Goal: Task Accomplishment & Management: Complete application form

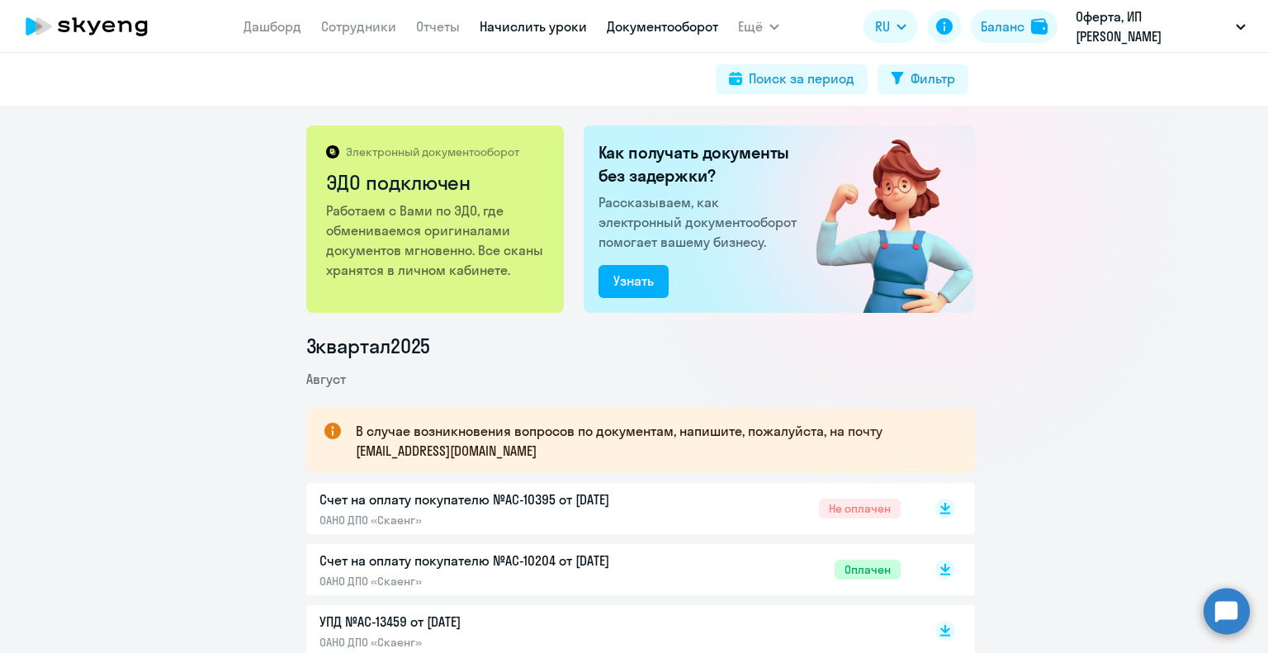
click at [514, 27] on link "Начислить уроки" at bounding box center [533, 26] width 107 height 17
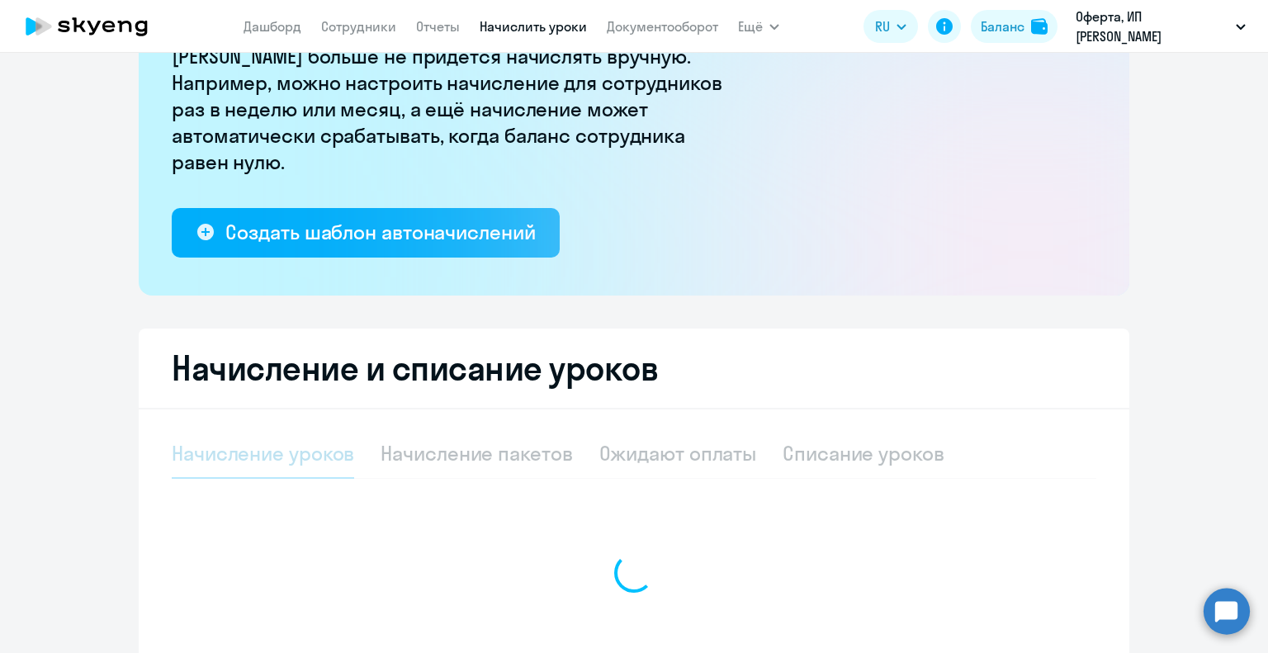
select select "10"
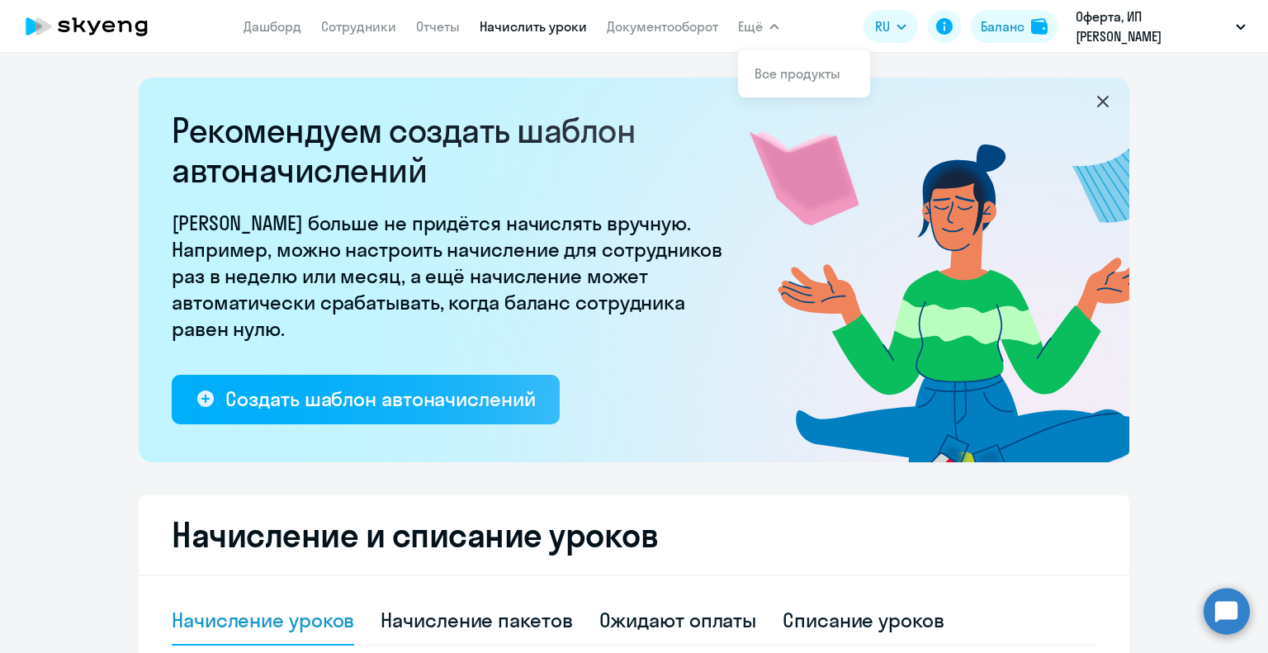
click at [744, 26] on span "Ещё" at bounding box center [750, 27] width 25 height 20
click at [776, 26] on icon "button" at bounding box center [774, 27] width 8 height 4
click at [747, 22] on span "Ещё" at bounding box center [750, 27] width 25 height 20
click at [767, 73] on link "Все продукты" at bounding box center [798, 73] width 86 height 17
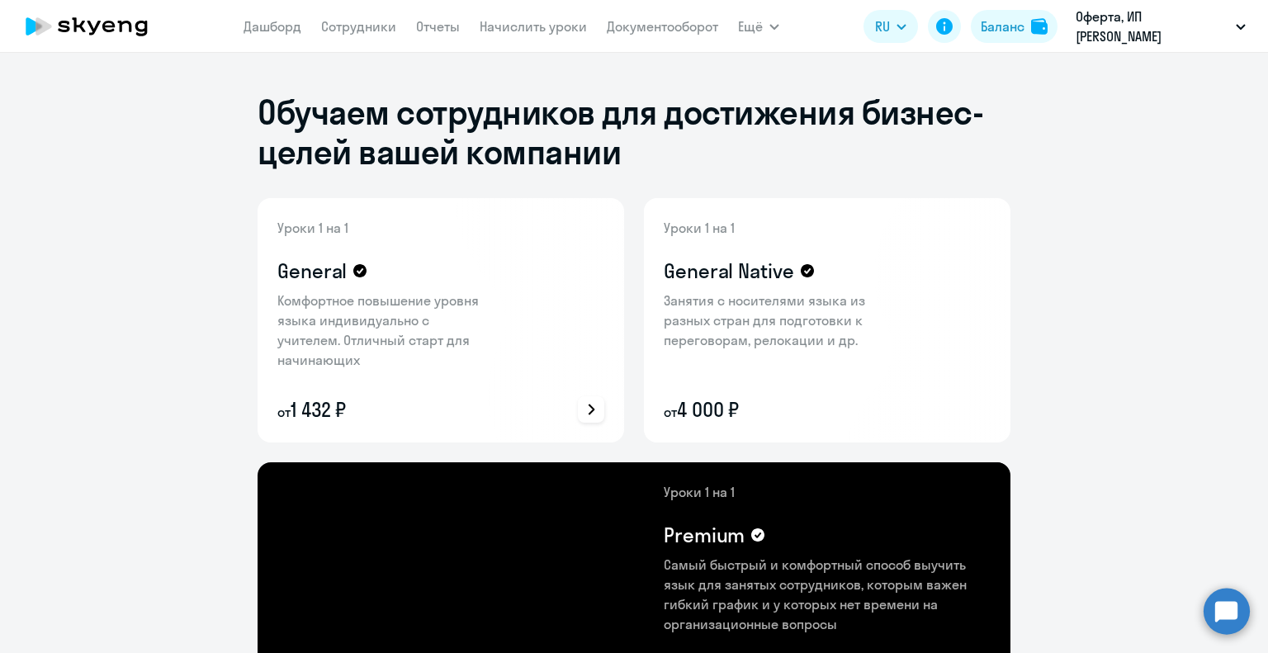
click at [587, 409] on icon at bounding box center [591, 410] width 20 height 20
click at [46, 483] on div at bounding box center [634, 326] width 1268 height 653
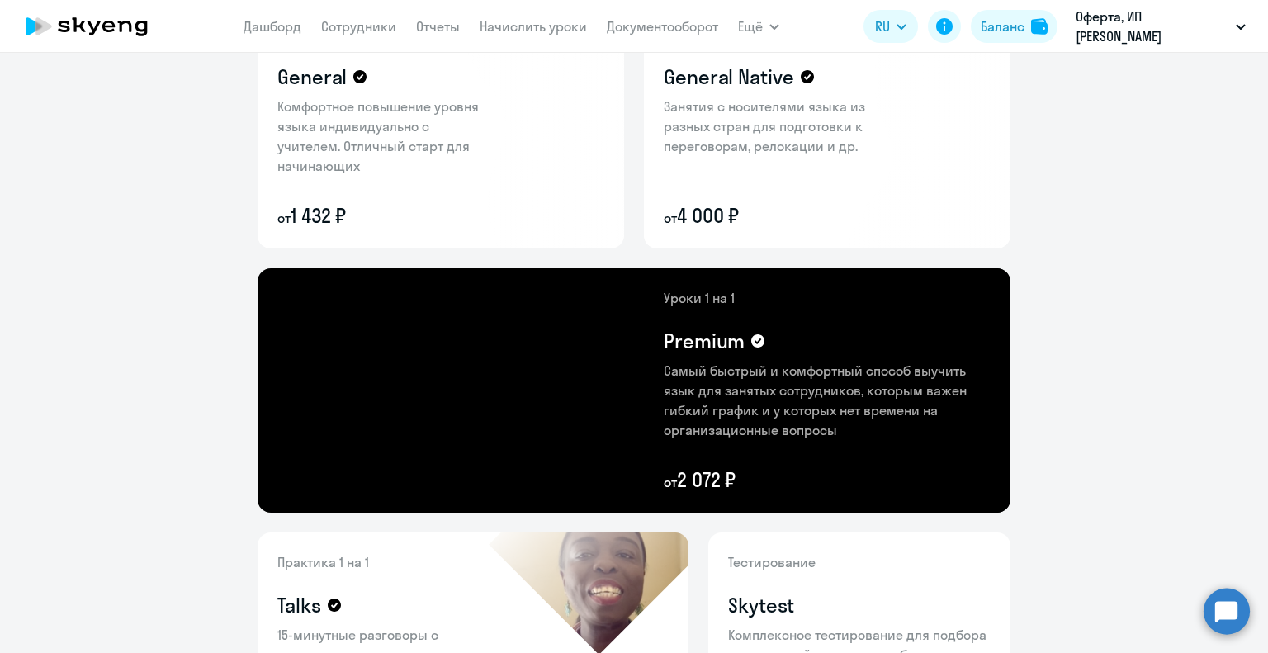
scroll to position [152, 0]
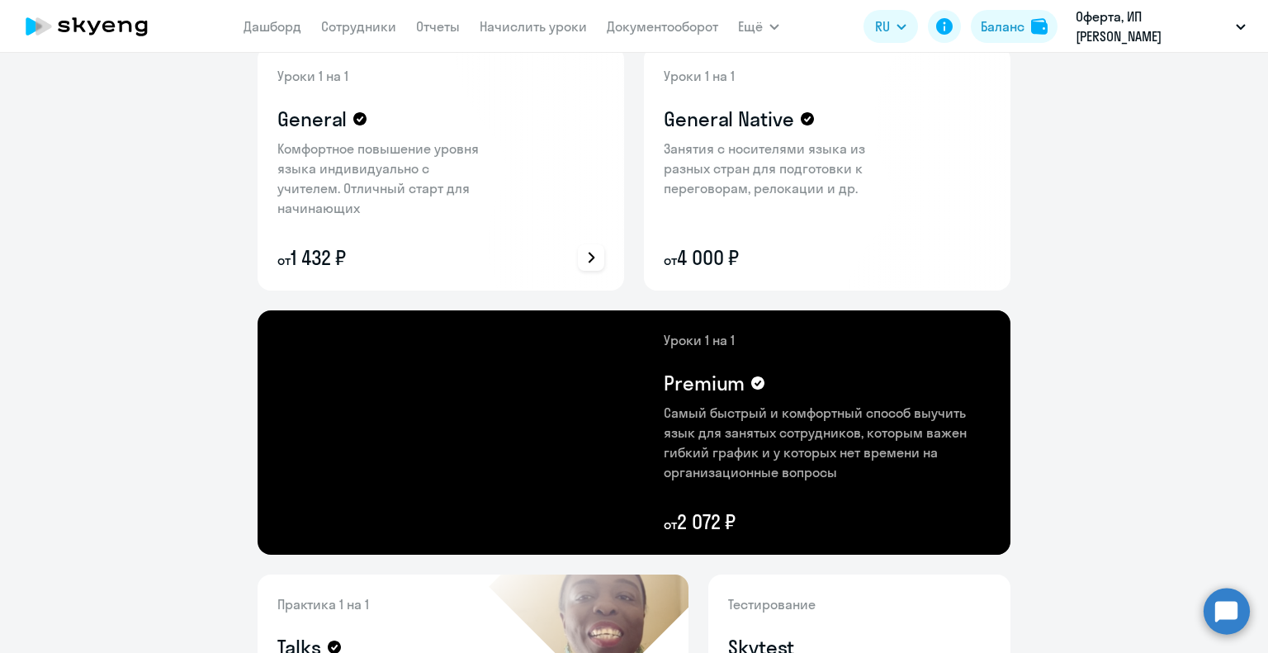
click at [585, 260] on icon at bounding box center [591, 258] width 20 height 20
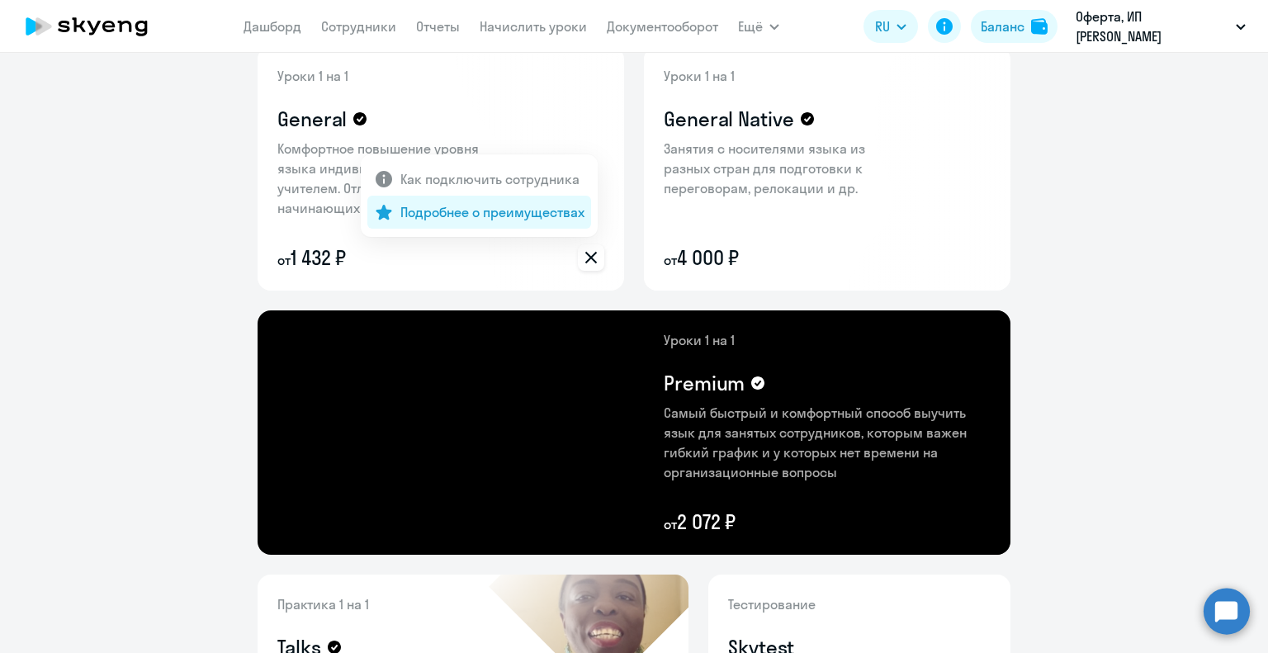
click at [544, 211] on p "Подробнее о преимуществах" at bounding box center [492, 212] width 184 height 20
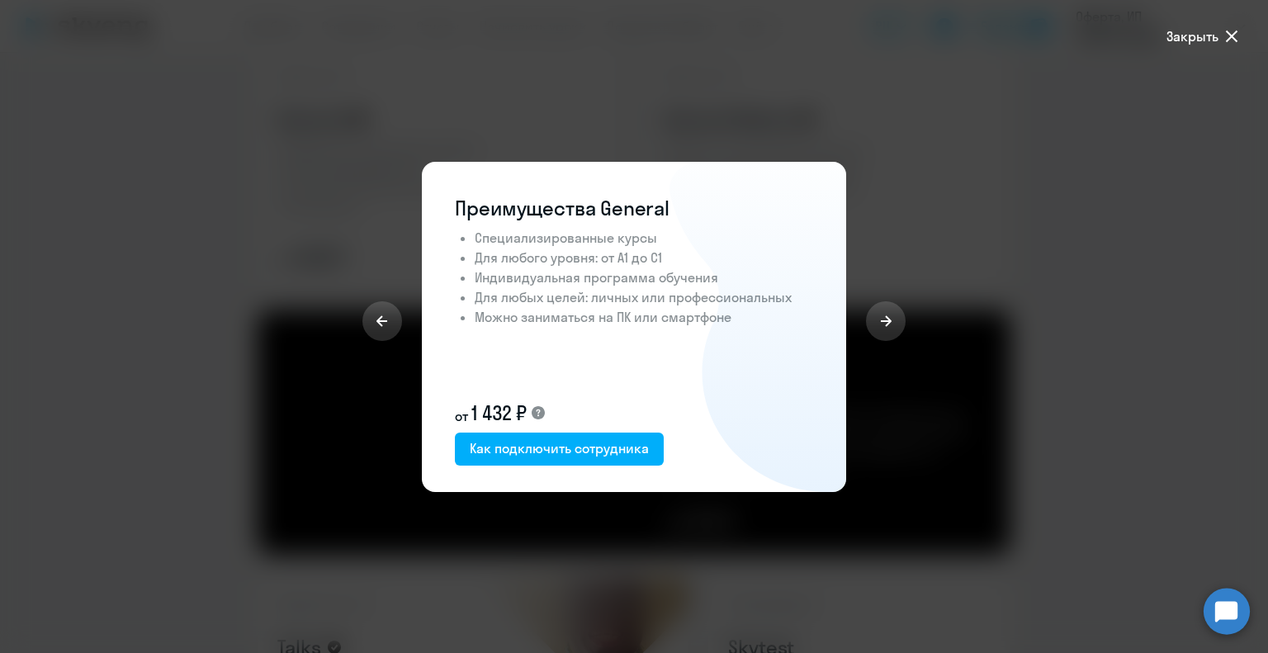
click at [1232, 34] on icon at bounding box center [1232, 36] width 20 height 20
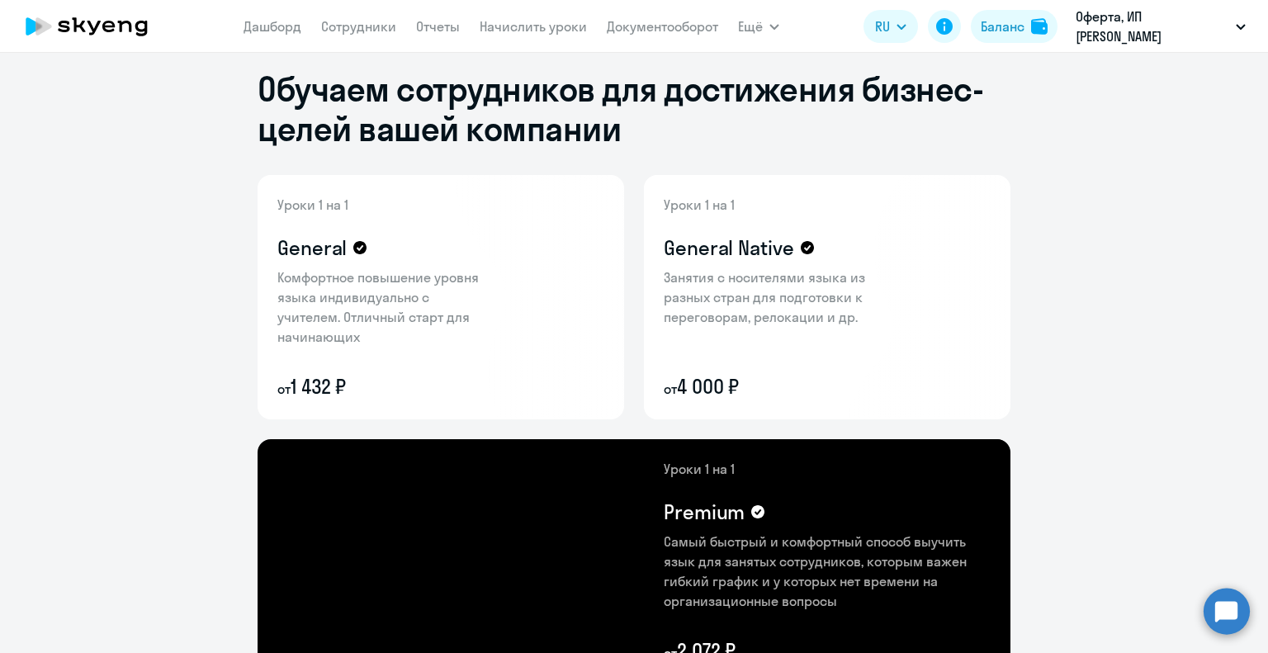
scroll to position [0, 0]
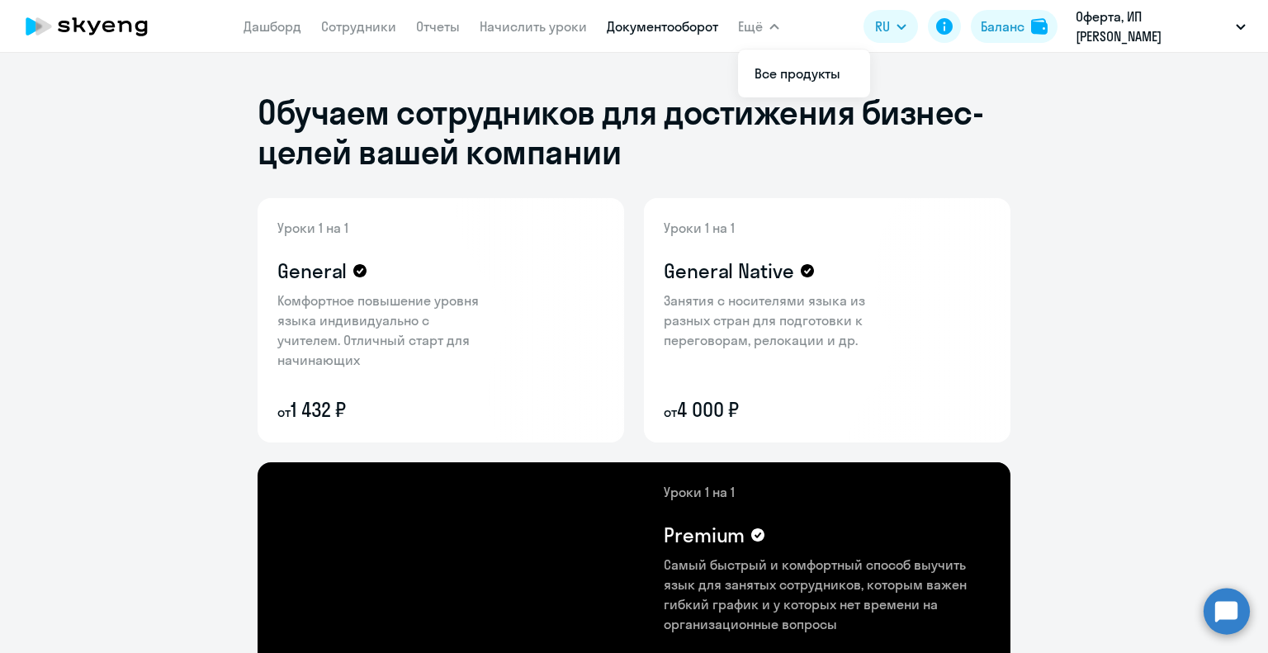
click at [675, 29] on link "Документооборот" at bounding box center [662, 26] width 111 height 17
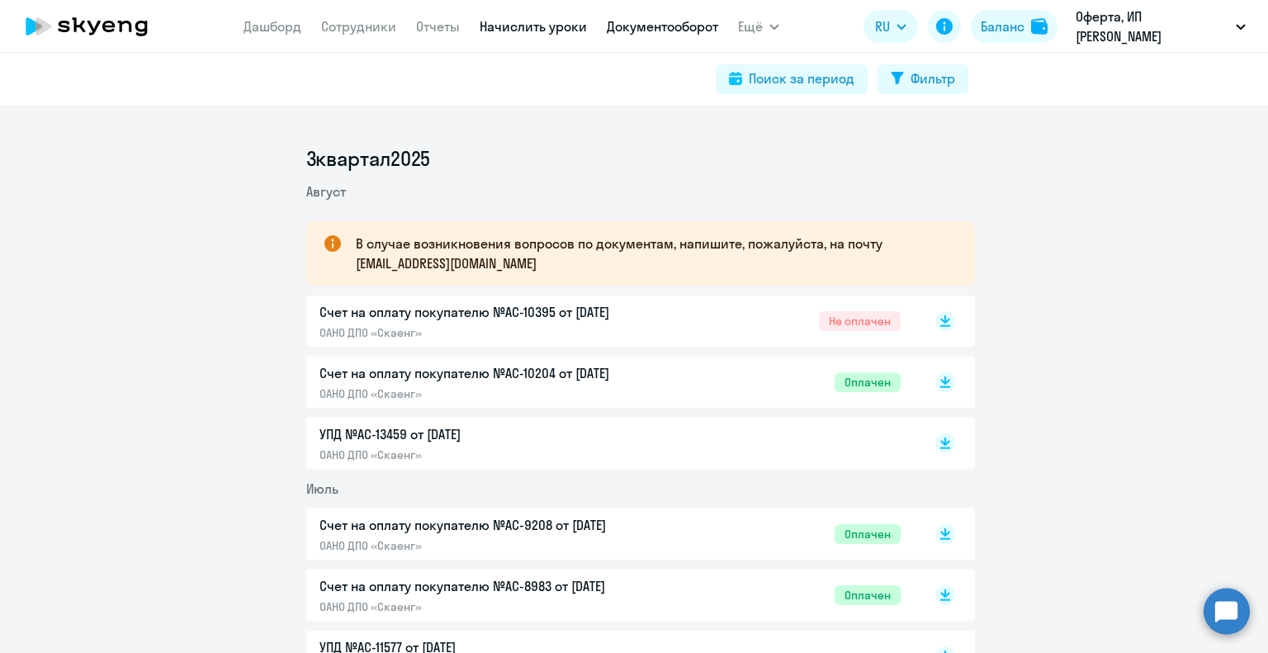
click at [538, 27] on link "Начислить уроки" at bounding box center [533, 26] width 107 height 17
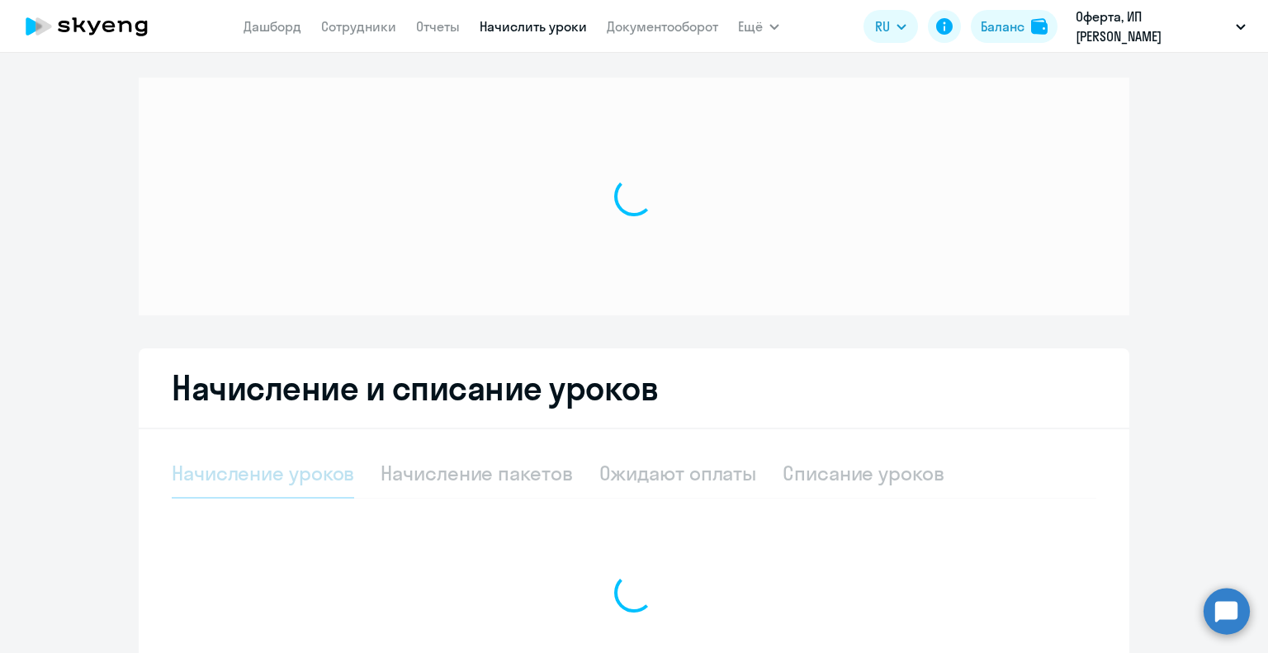
select select "10"
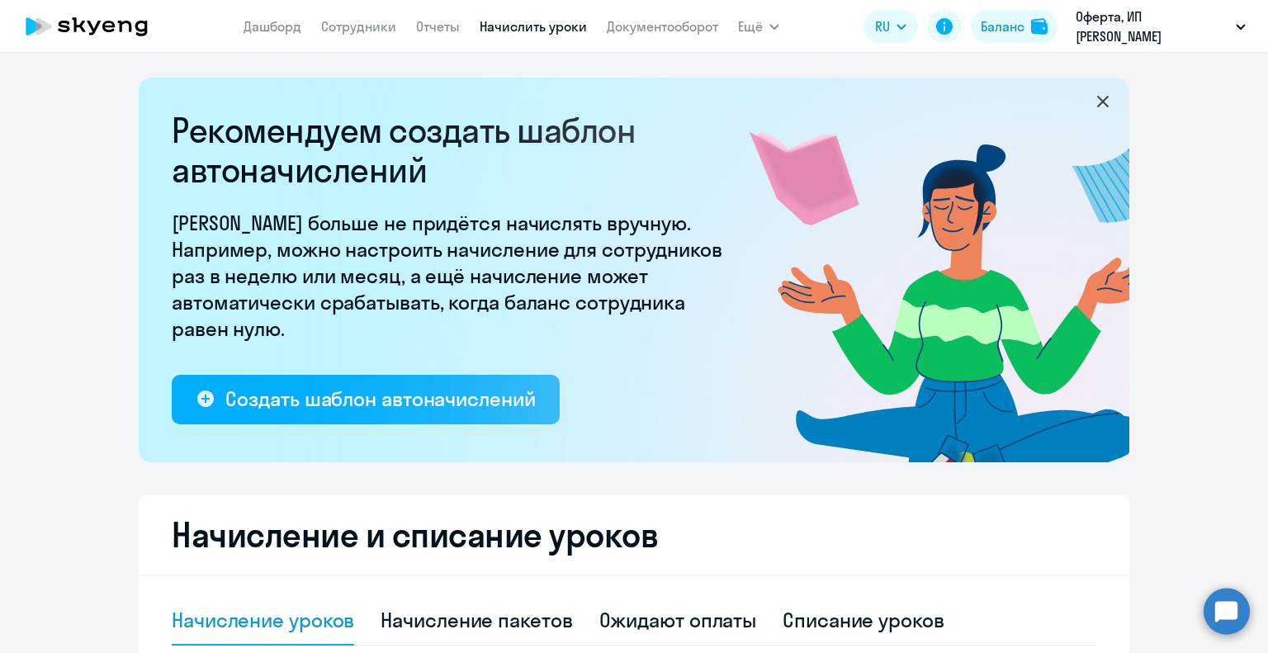
click at [367, 37] on nav "[PERSON_NAME] Отчеты Начислить уроки Документооборот" at bounding box center [481, 26] width 475 height 33
click at [365, 31] on link "Сотрудники" at bounding box center [358, 26] width 75 height 17
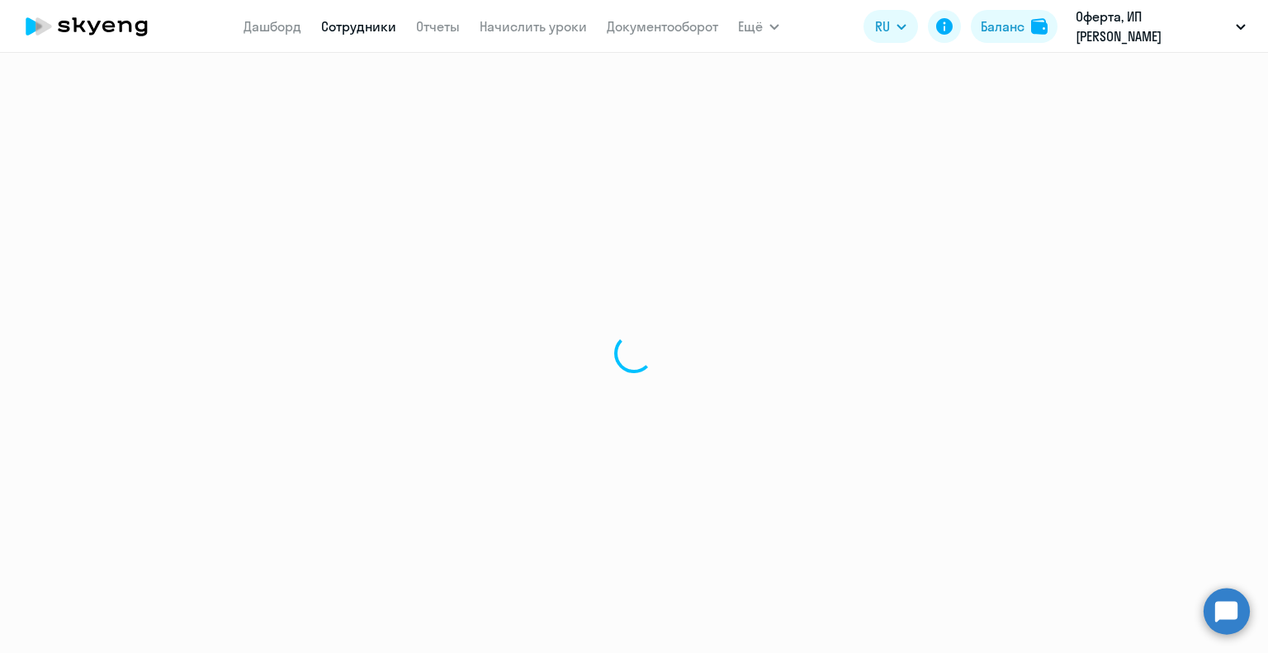
select select "30"
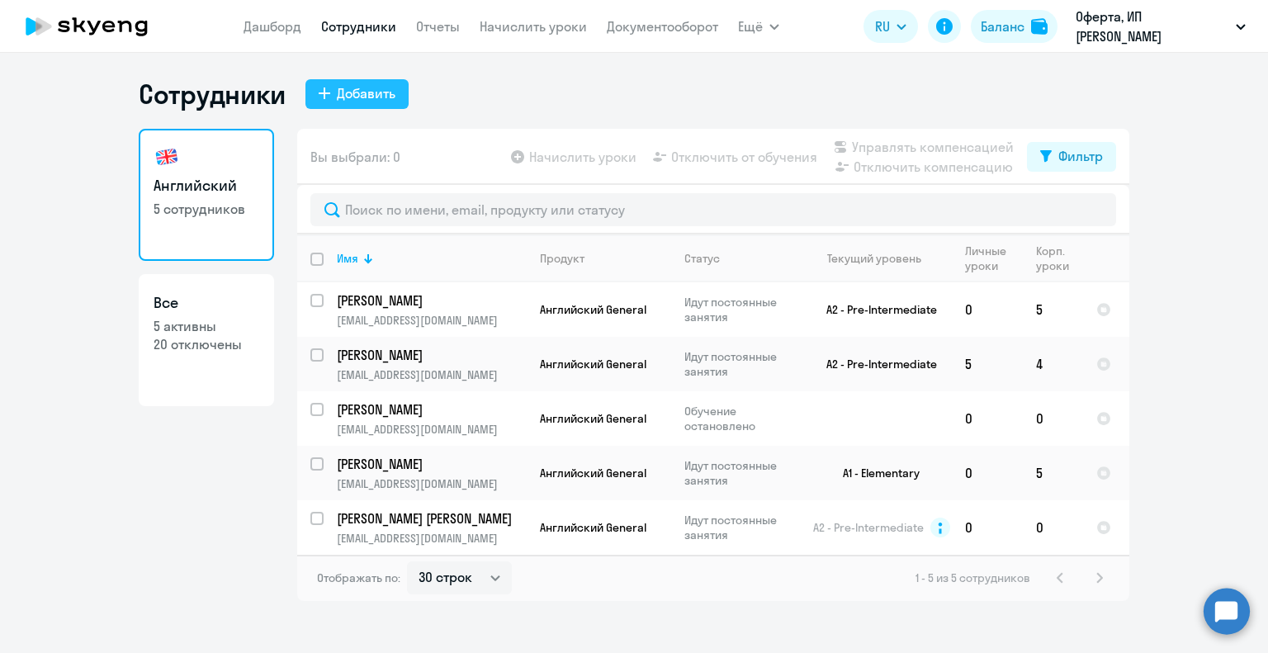
click at [331, 98] on button "Добавить" at bounding box center [356, 94] width 103 height 30
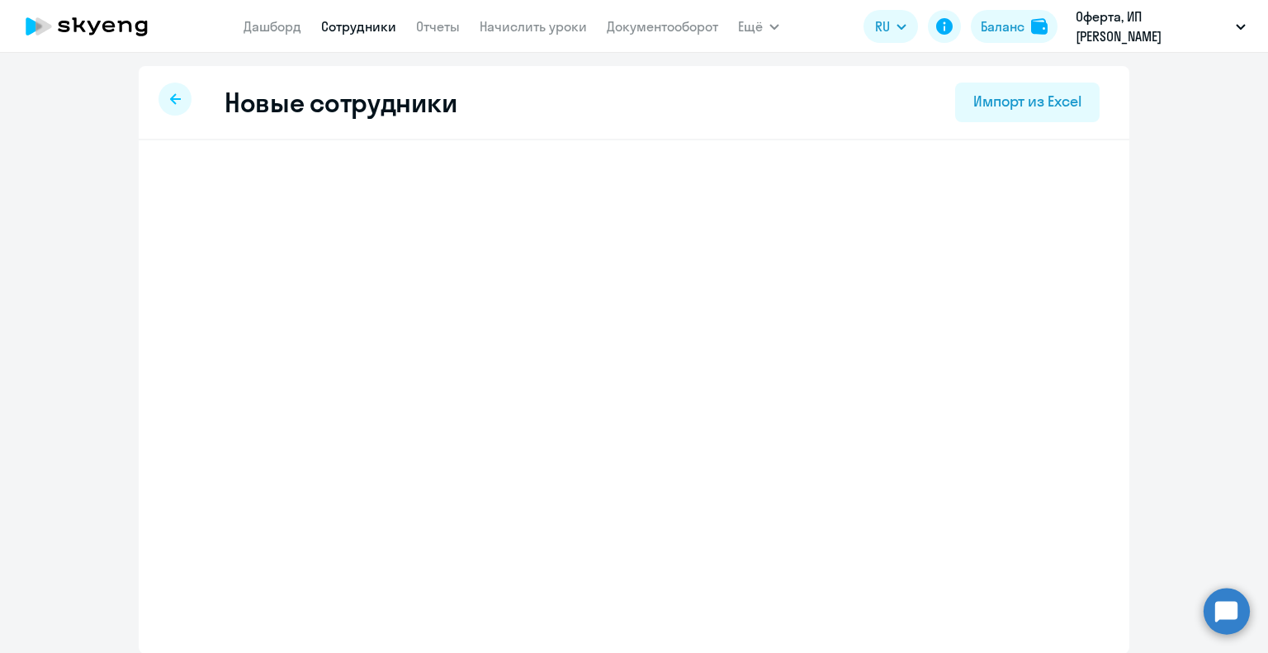
select select "english_adult_not_native_speaker"
select select "5"
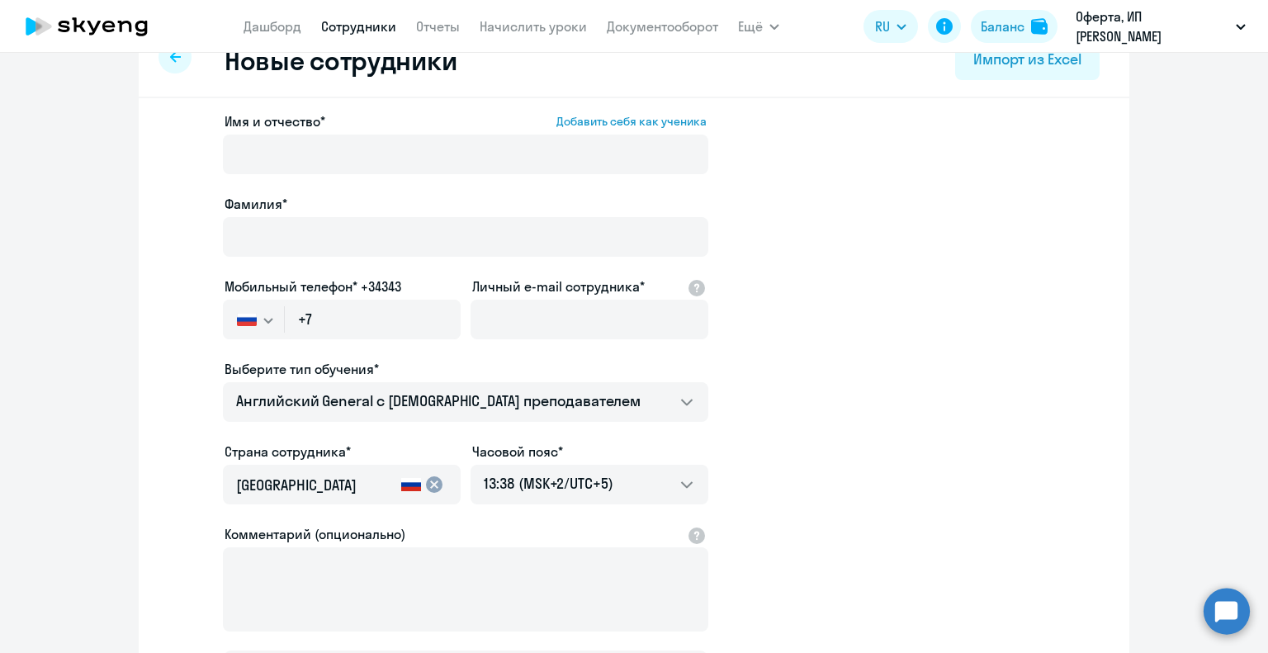
scroll to position [83, 0]
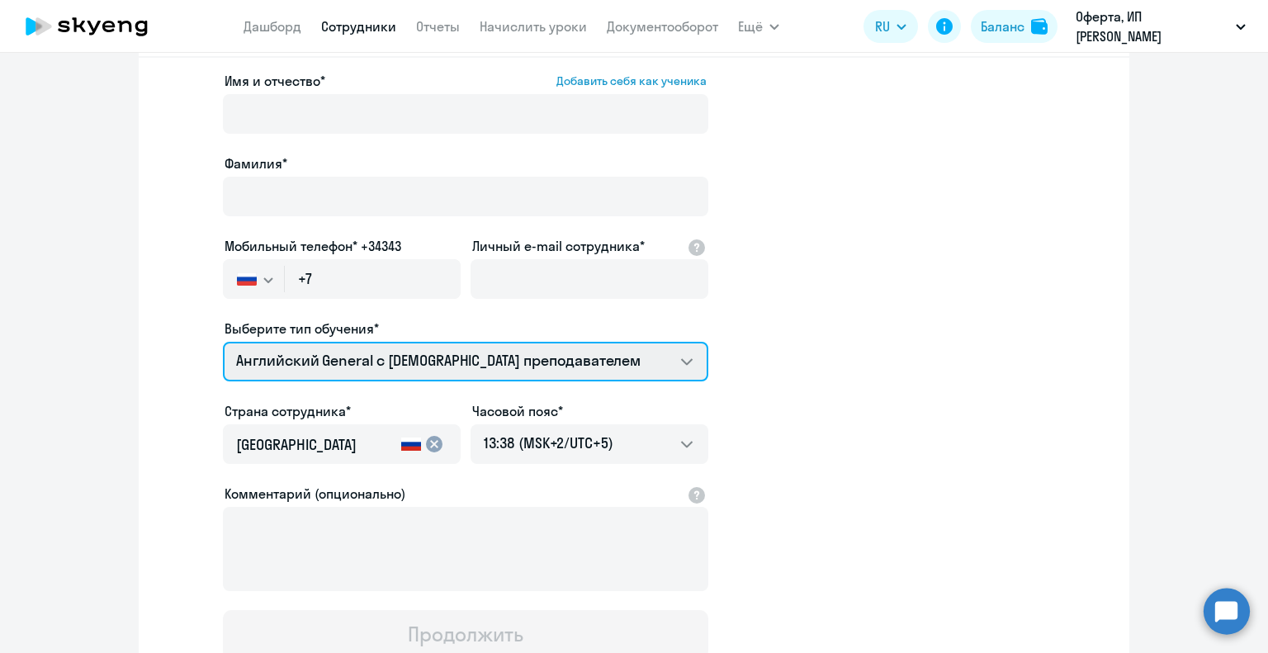
click at [683, 362] on select "Премиум английский с русскоговорящим преподавателем Английский General с [DEMOG…" at bounding box center [465, 362] width 485 height 40
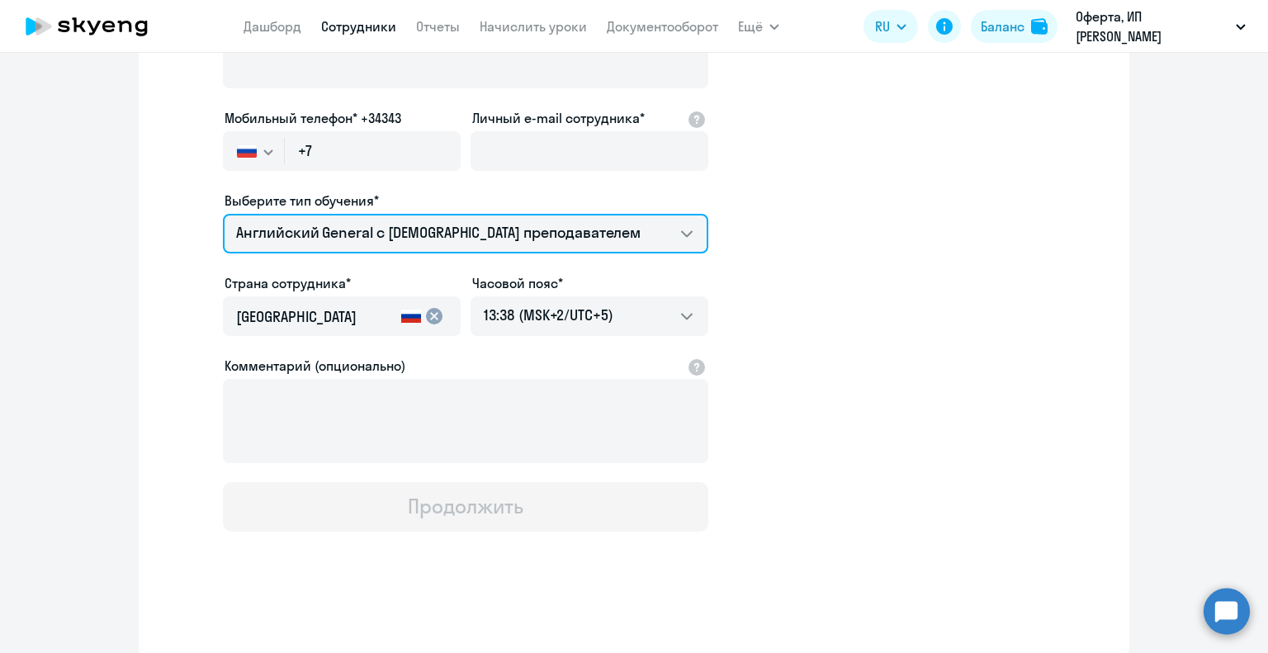
scroll to position [0, 0]
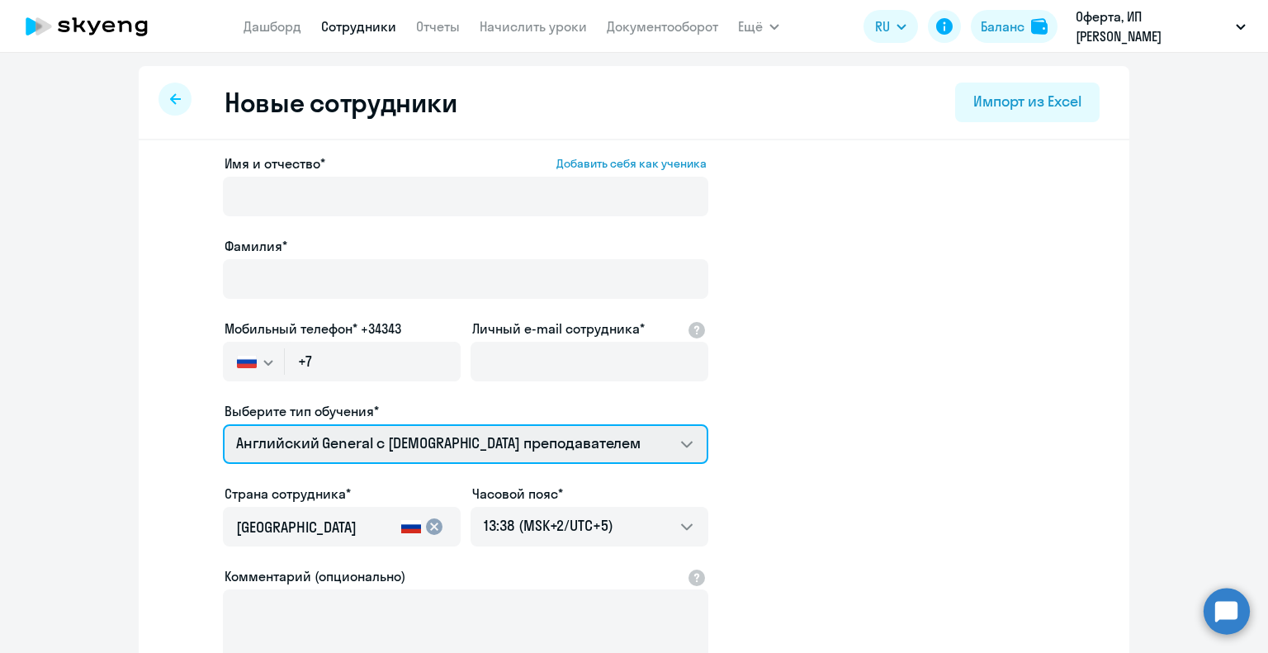
click at [684, 446] on select "Премиум английский с русскоговорящим преподавателем Английский General с [DEMOG…" at bounding box center [465, 444] width 485 height 40
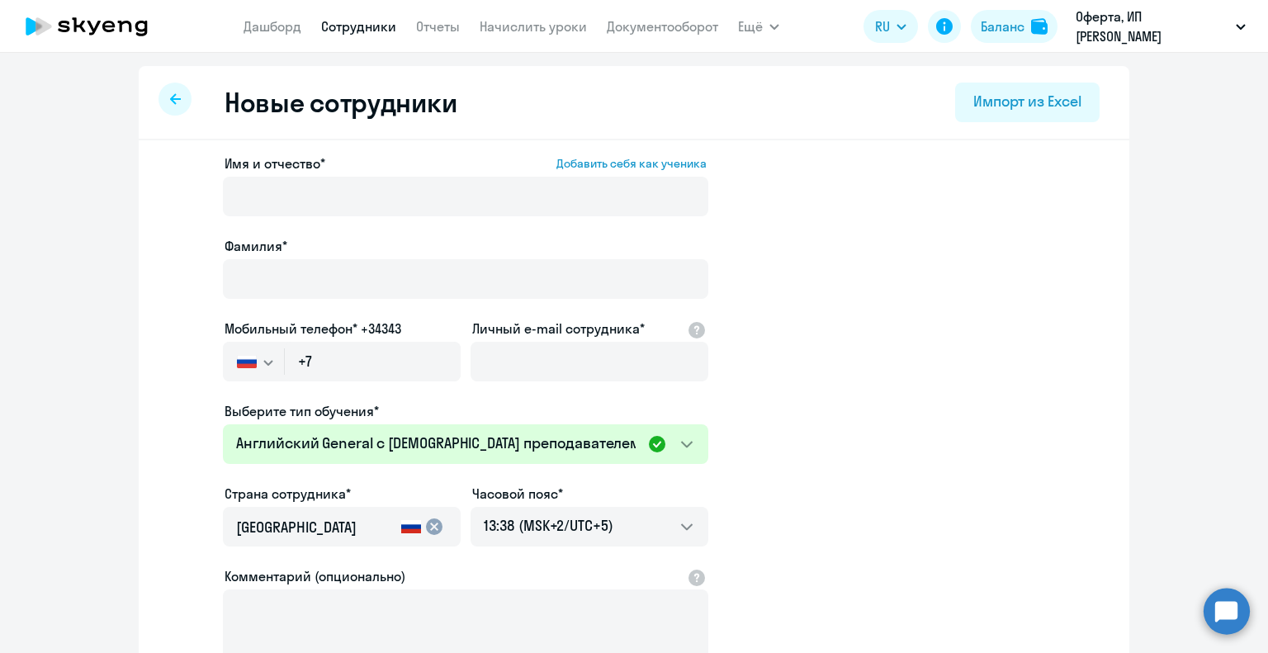
click at [819, 435] on app-new-student-form "Имя и отчество* Добавить себя как ученика [PERSON_NAME]* Мобильный телефон* +34…" at bounding box center [634, 448] width 938 height 589
click at [176, 102] on div at bounding box center [175, 99] width 33 height 33
select select "30"
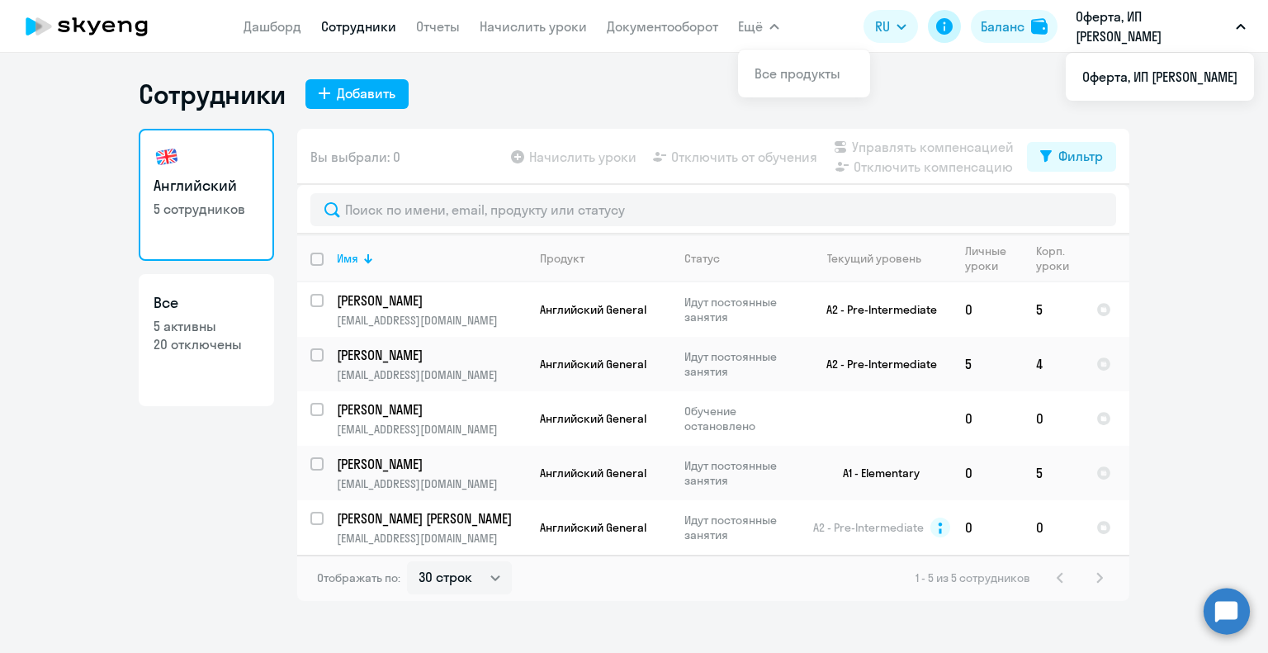
click at [945, 26] on icon at bounding box center [944, 26] width 17 height 17
